Goal: Task Accomplishment & Management: Manage account settings

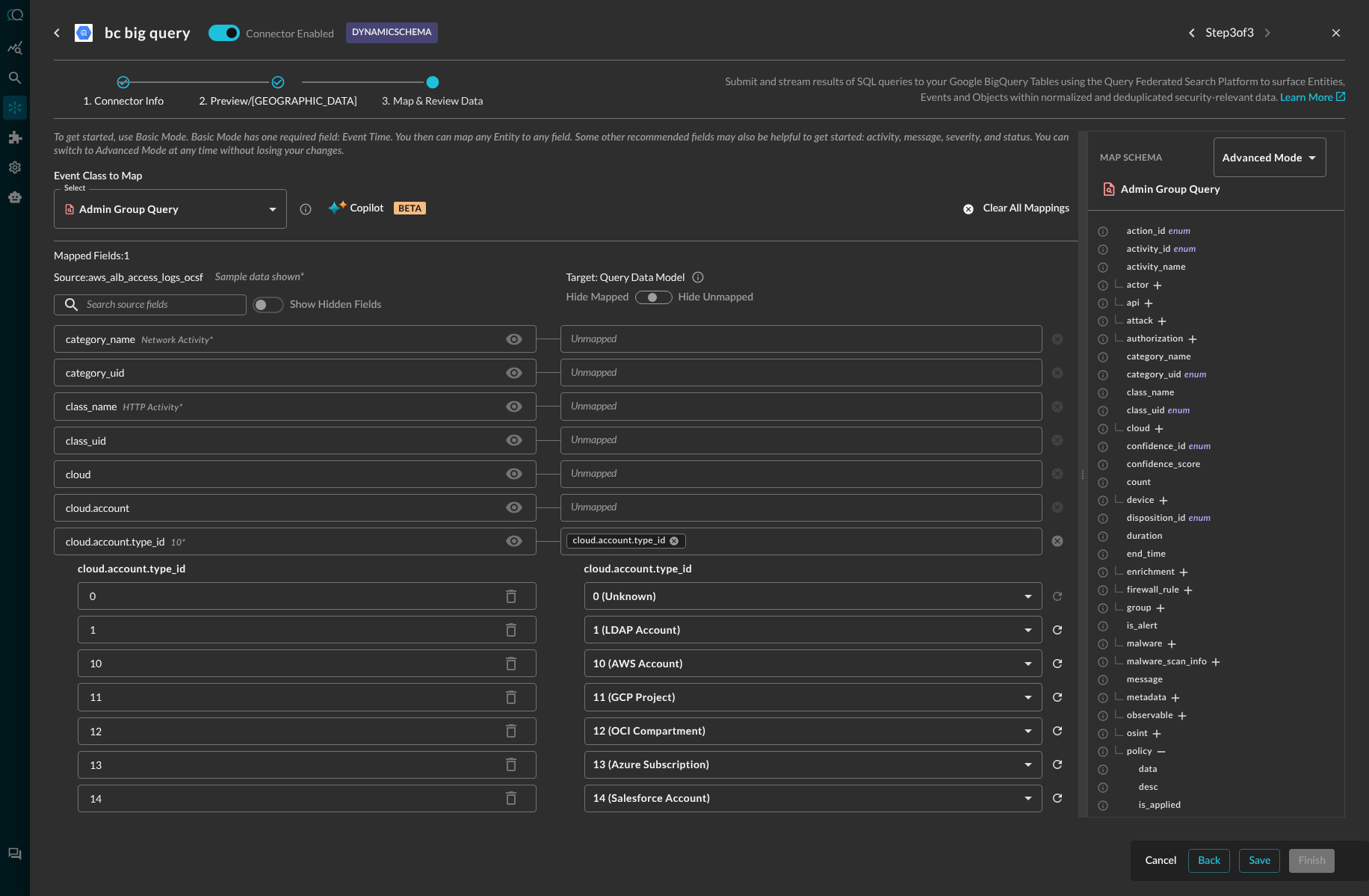
scroll to position [31, 0]
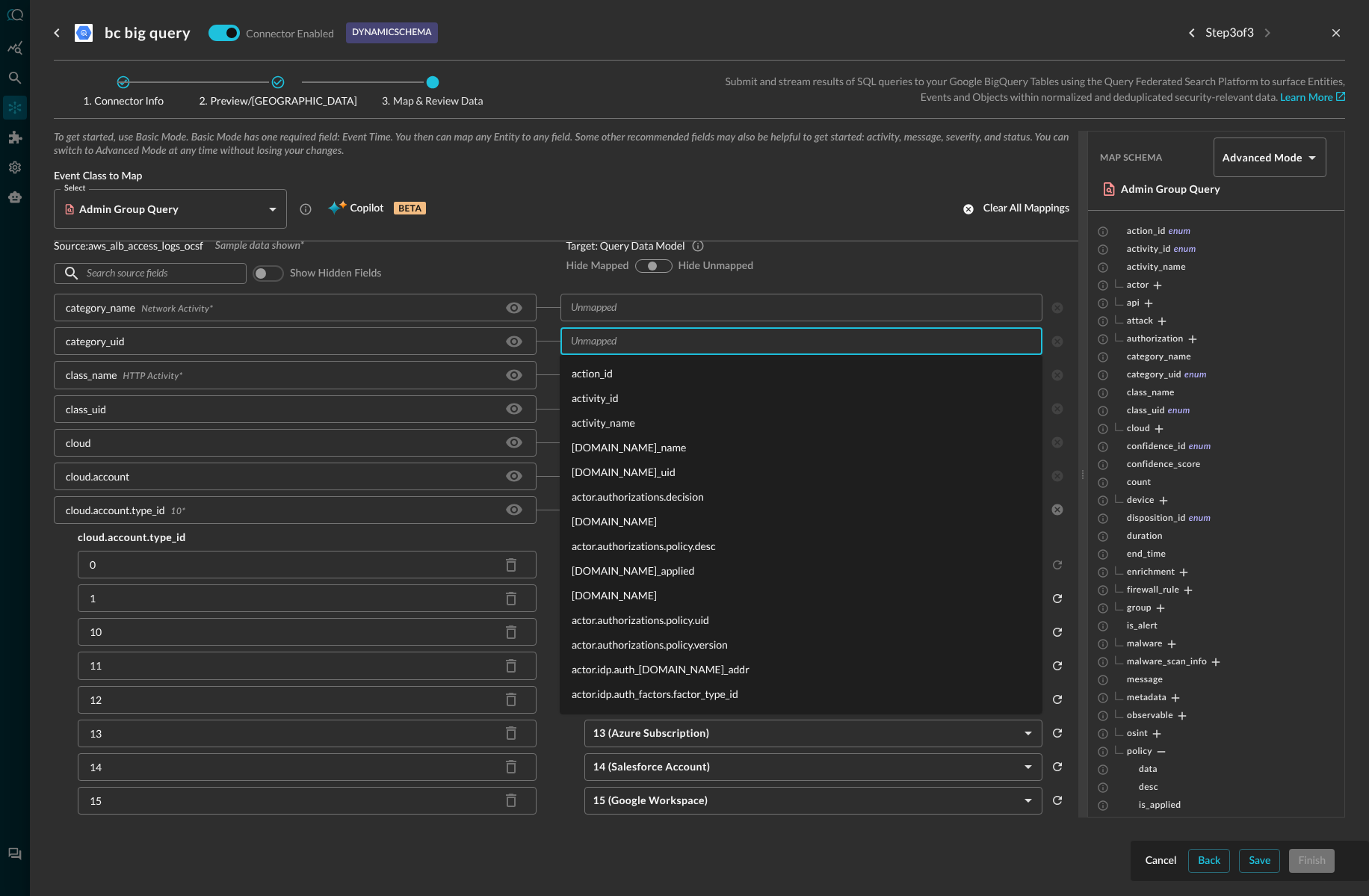
drag, startPoint x: 700, startPoint y: 333, endPoint x: 699, endPoint y: 315, distance: 18.0
click at [699, 333] on input "text" at bounding box center [800, 340] width 472 height 18
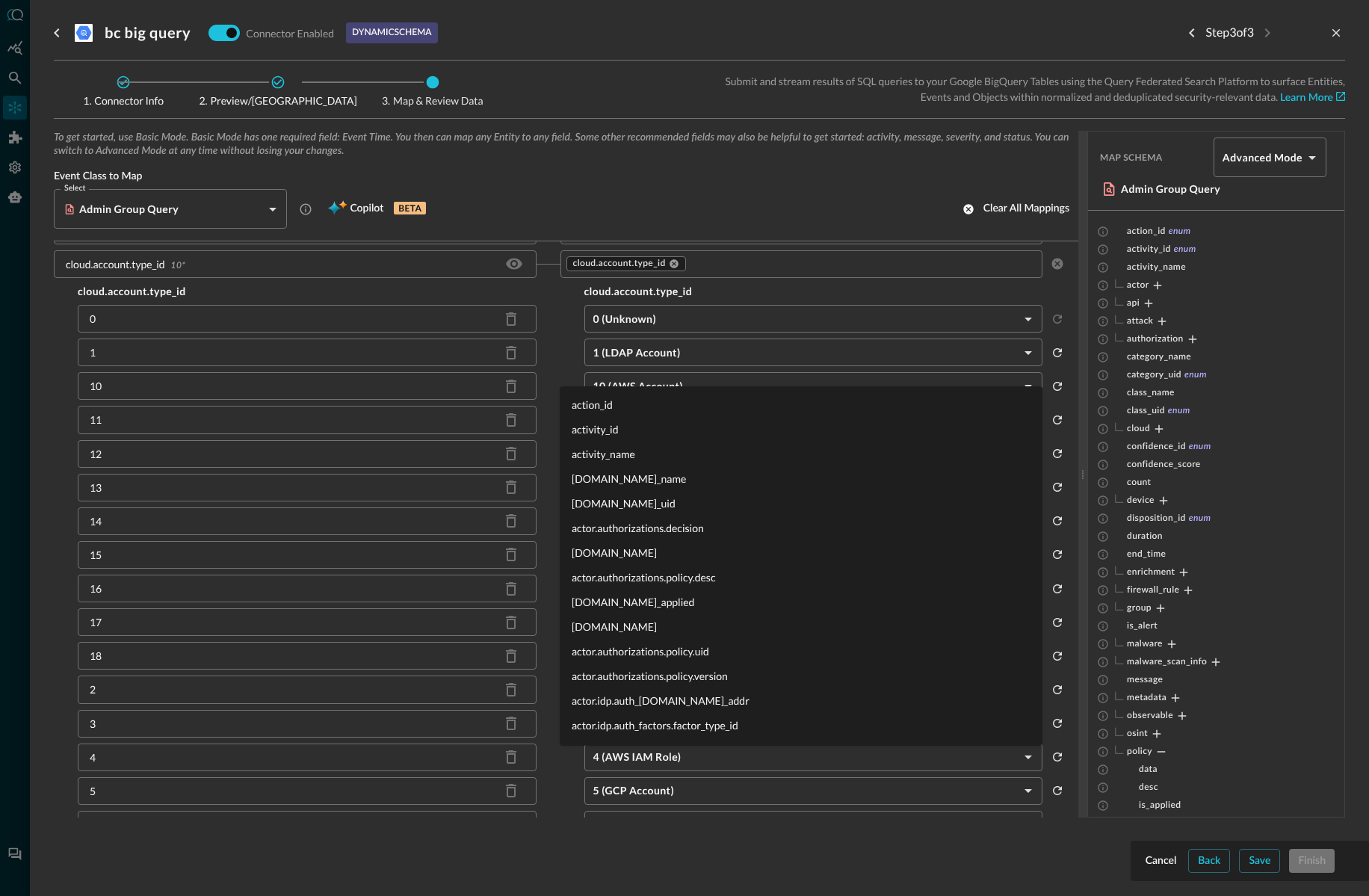
scroll to position [0, 0]
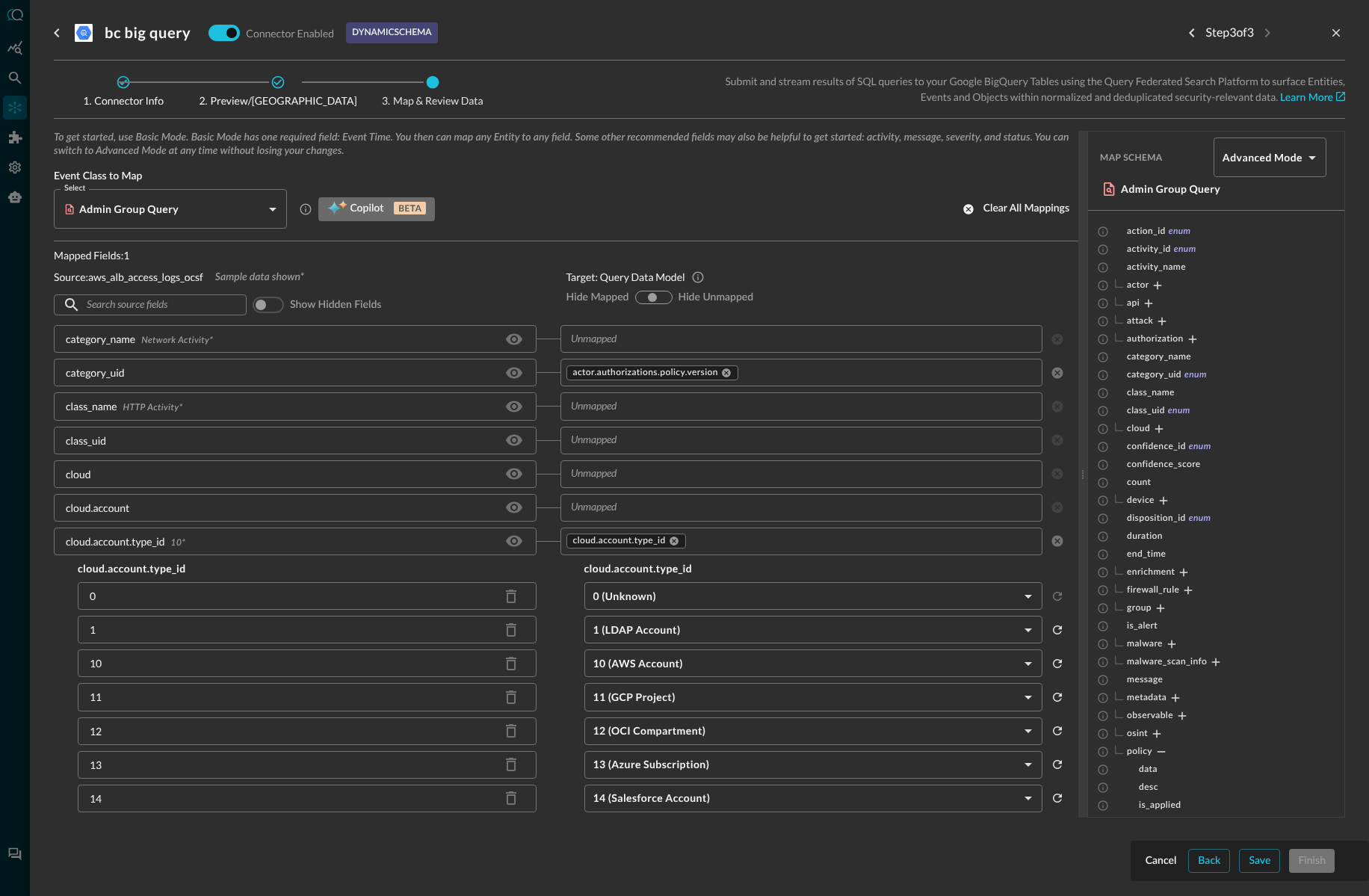
click at [356, 203] on span "Copilot" at bounding box center [366, 209] width 33 height 18
click at [354, 206] on span "Copilot" at bounding box center [366, 209] width 33 height 18
click at [552, 210] on div "Select Admin Group Query CLASS_ADMIN_GROUP_QUERY Select Copilot BETA Clear all …" at bounding box center [566, 209] width 1025 height 40
click at [355, 208] on span "Copilot" at bounding box center [366, 209] width 33 height 18
click at [130, 446] on div "class_uid" at bounding box center [294, 440] width 483 height 28
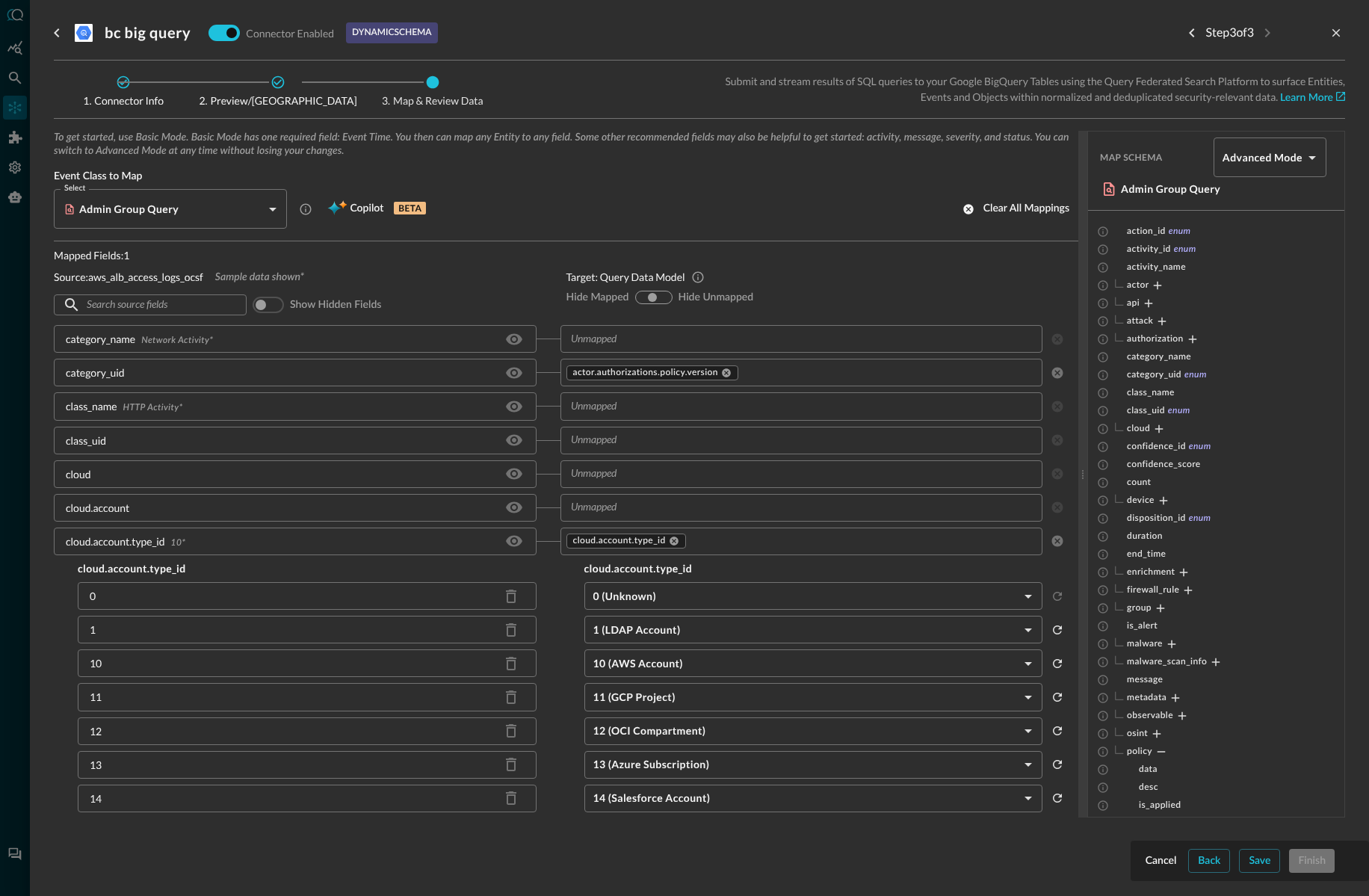
click at [84, 205] on body "Connectors Help Logout BC ​ ​ Add Connector Export Connectors Cloud Infrastruct…" at bounding box center [684, 448] width 1369 height 896
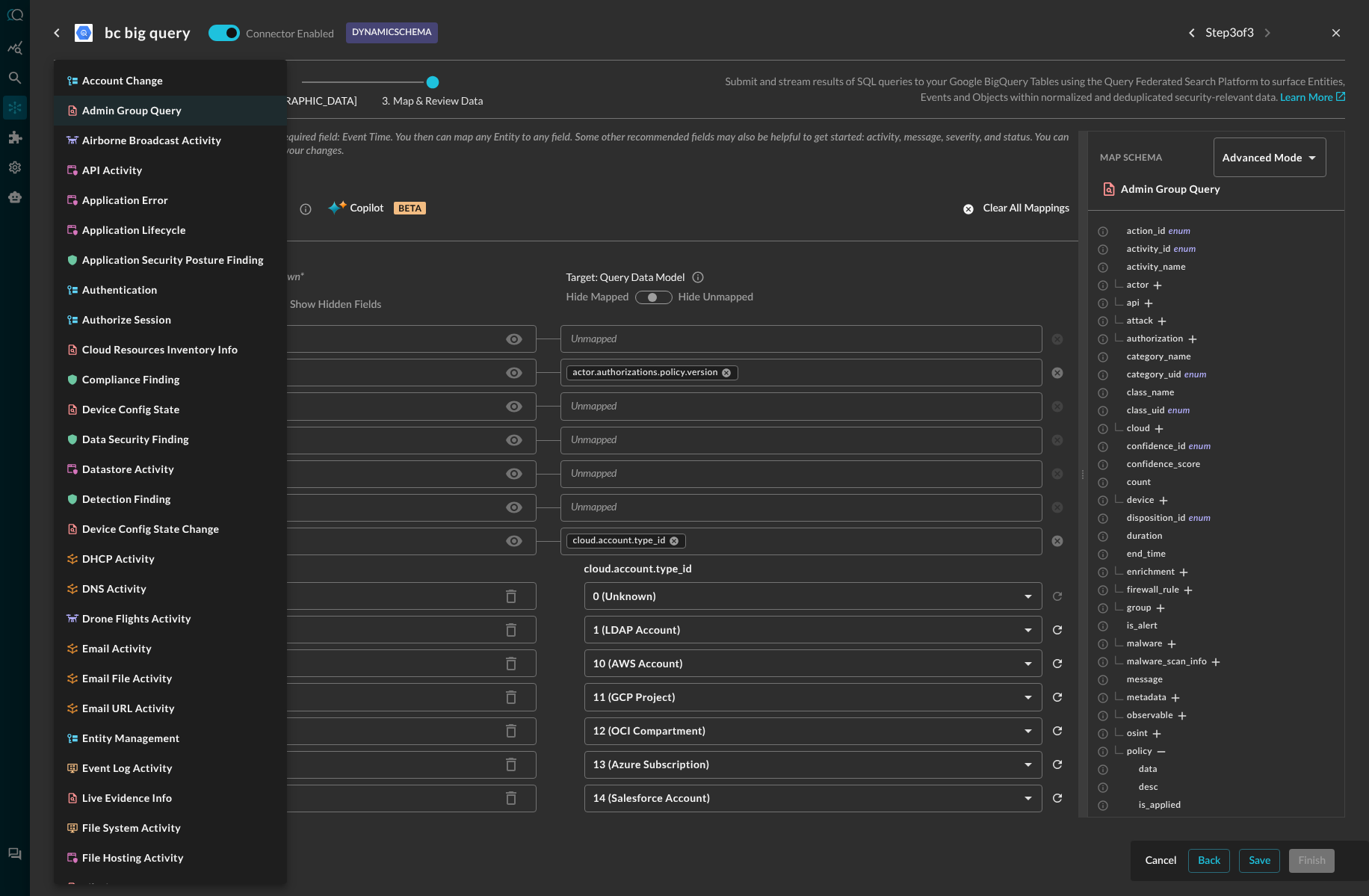
click at [159, 110] on h5 "Admin Group Query" at bounding box center [132, 111] width 100 height 15
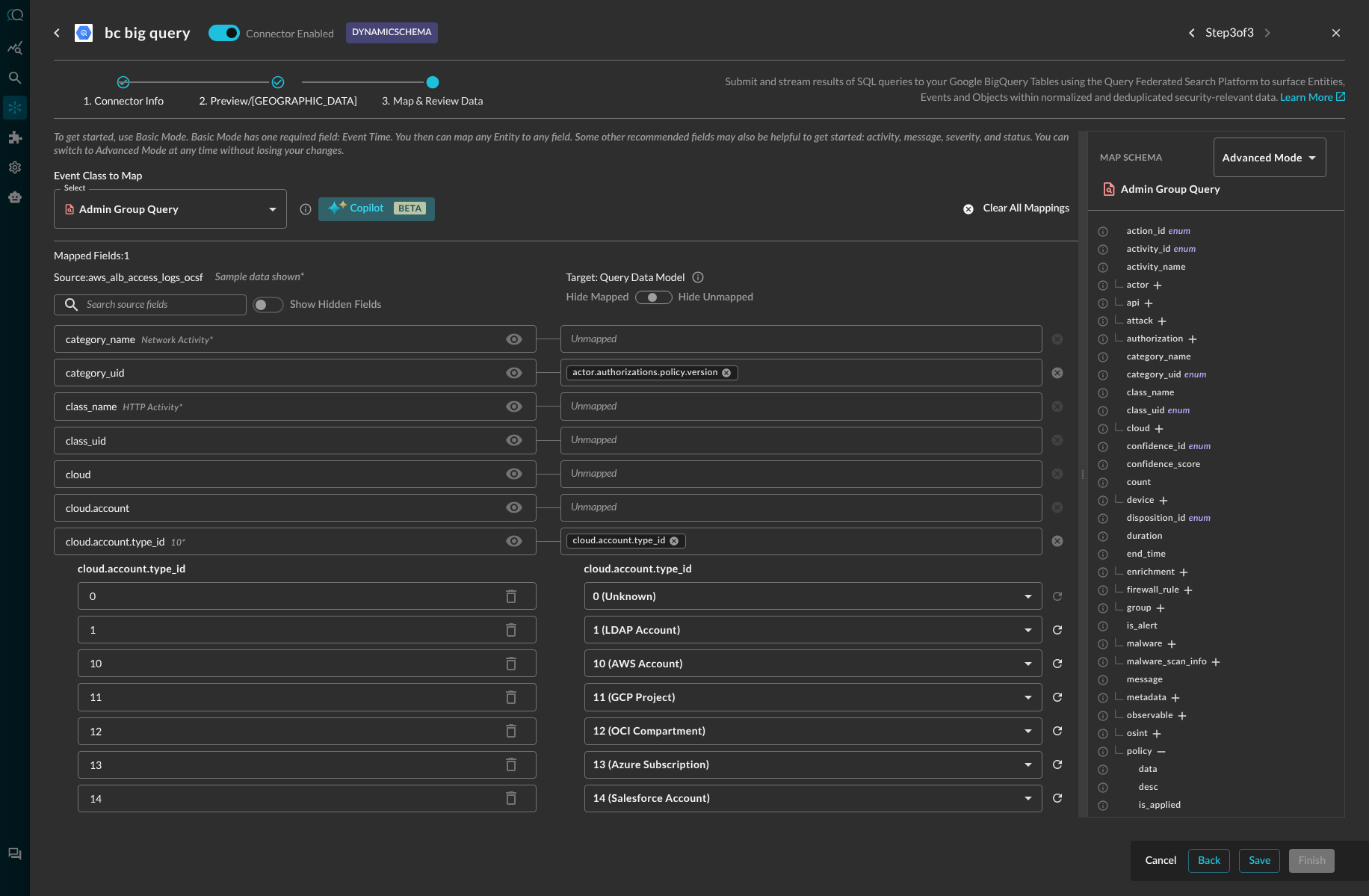
click at [363, 206] on span "Copilot" at bounding box center [366, 209] width 33 height 18
click at [222, 27] on input "checkbox" at bounding box center [232, 32] width 83 height 28
click at [1258, 859] on div "Save" at bounding box center [1259, 861] width 21 height 18
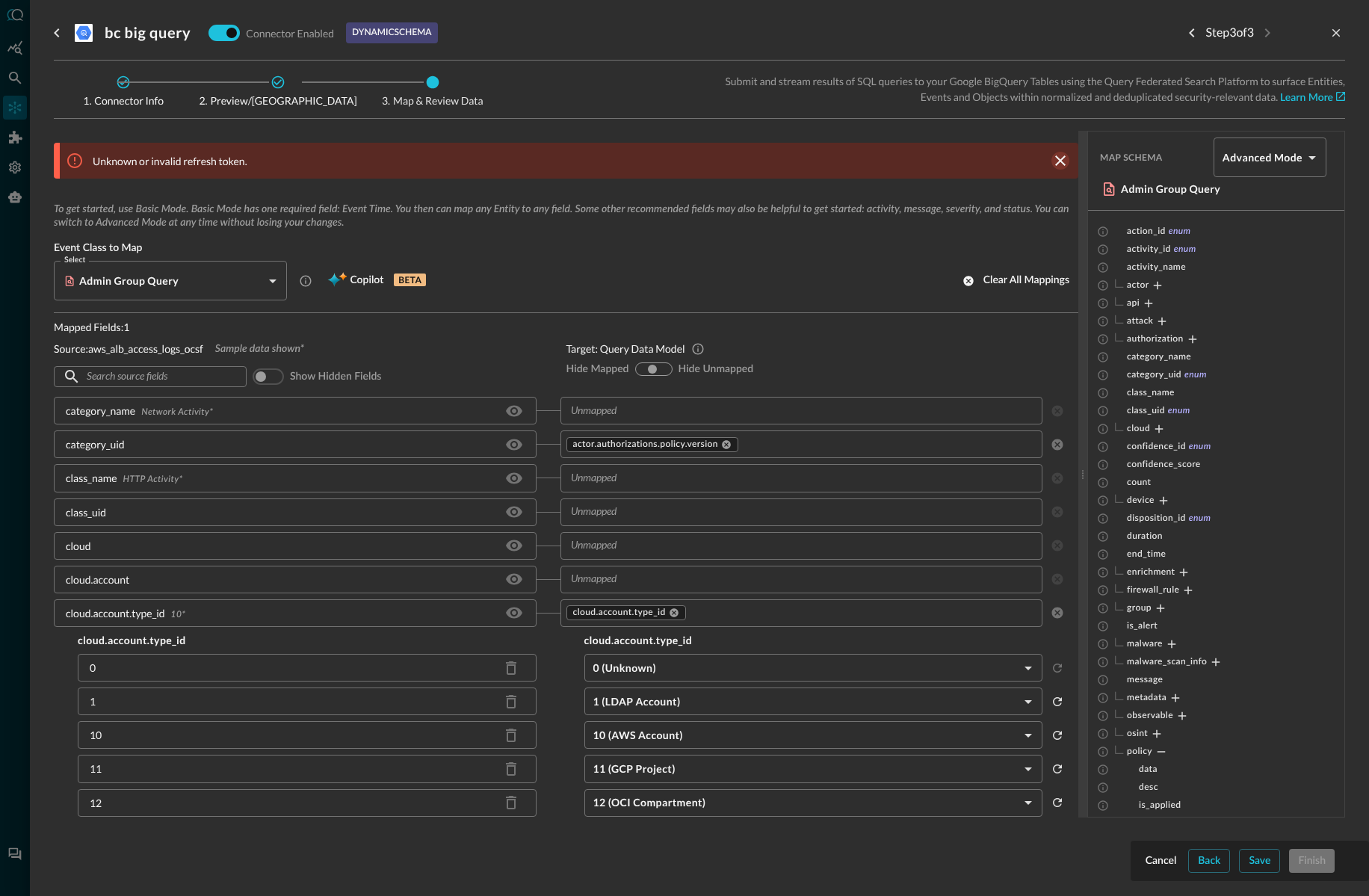
click at [1058, 155] on icon "clear message banner" at bounding box center [1060, 160] width 18 height 18
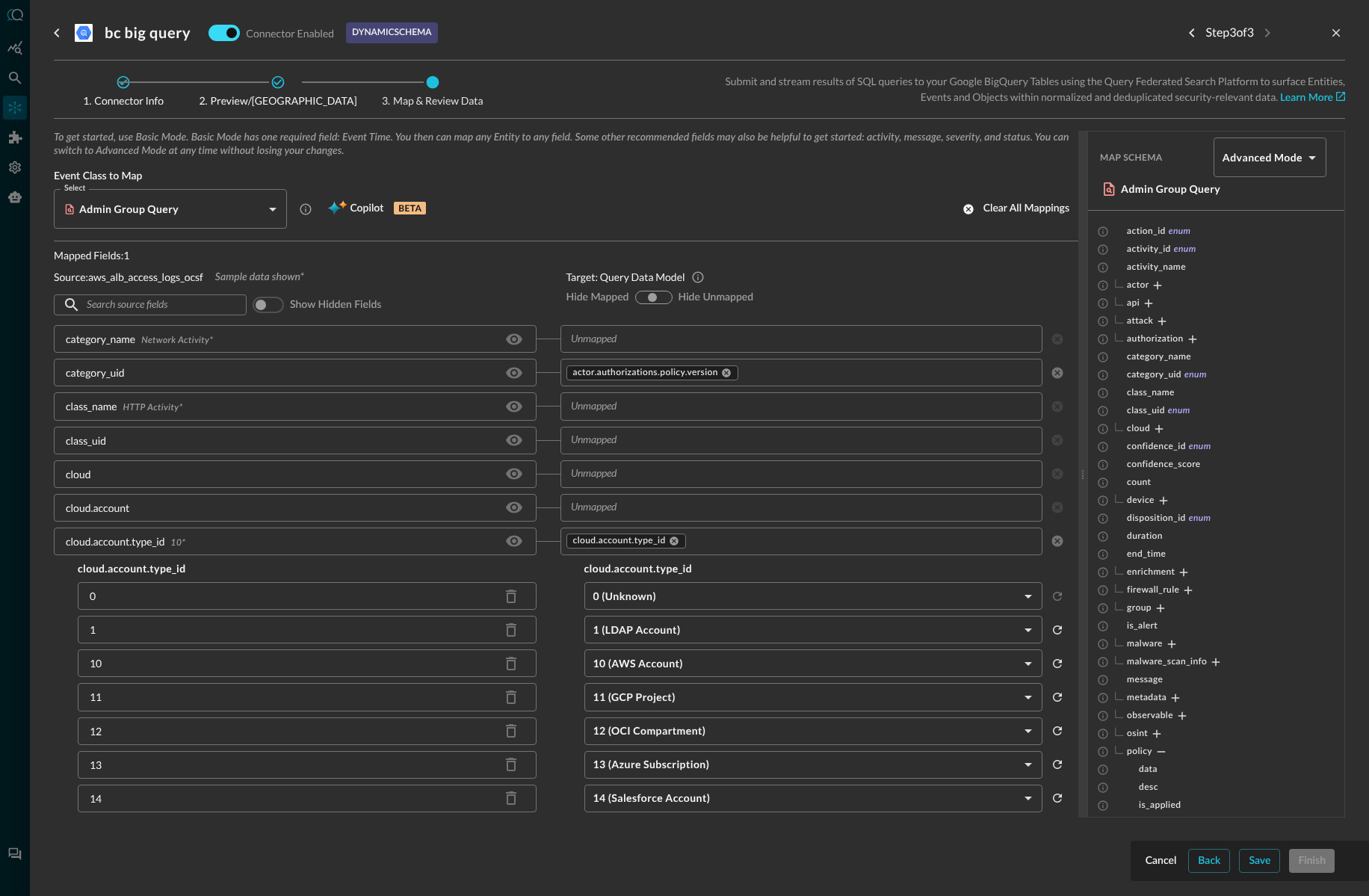
click at [223, 30] on input "checkbox" at bounding box center [232, 32] width 83 height 28
checkbox input "true"
click at [1256, 857] on div "Save" at bounding box center [1259, 861] width 21 height 18
